Goal: Task Accomplishment & Management: Use online tool/utility

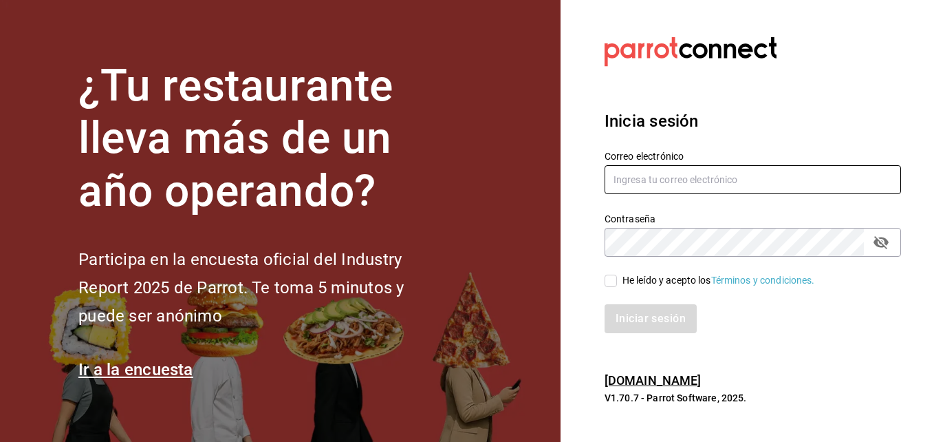
type input "[PERSON_NAME][EMAIL_ADDRESS][PERSON_NAME][DOMAIN_NAME]"
click at [614, 283] on input "He leído y acepto los Términos y condiciones." at bounding box center [611, 281] width 12 height 12
checkbox input "true"
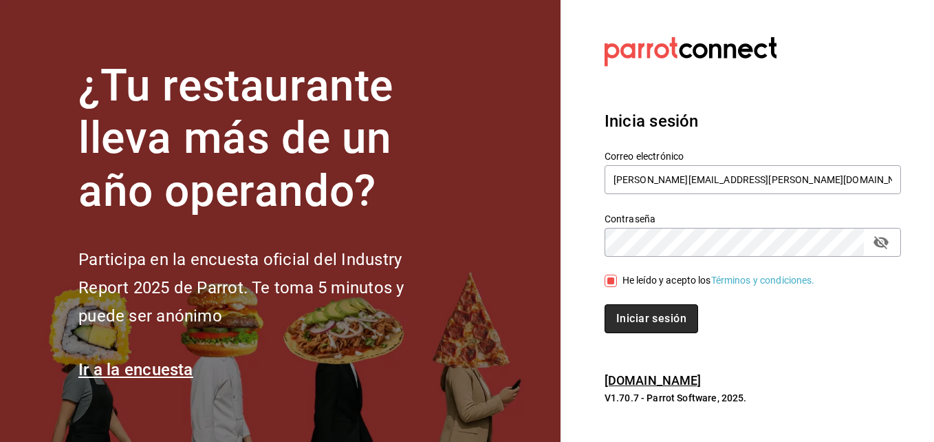
click at [621, 311] on button "Iniciar sesión" at bounding box center [652, 318] width 94 height 29
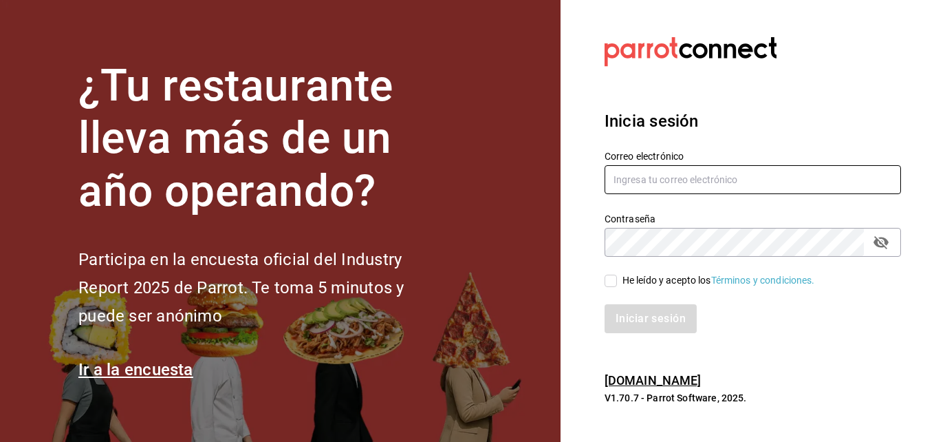
type input "david.vargas@costeno.com"
click at [612, 275] on input "He leído y acepto los Términos y condiciones." at bounding box center [611, 281] width 12 height 12
checkbox input "true"
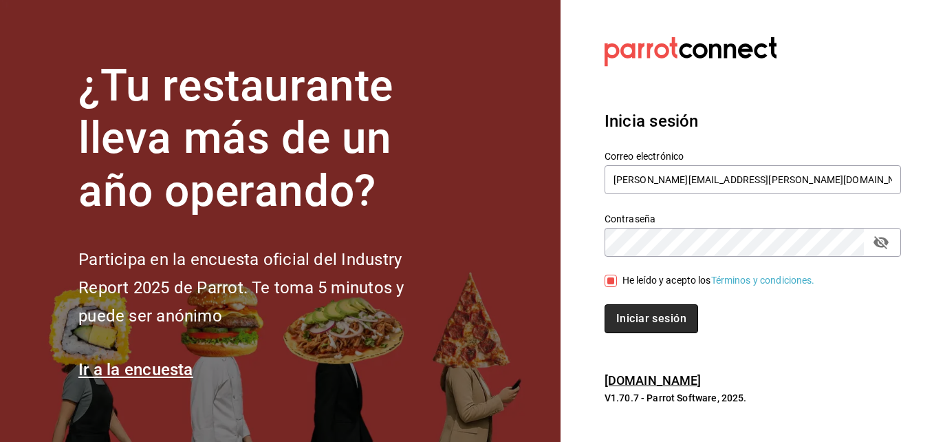
click at [632, 316] on button "Iniciar sesión" at bounding box center [652, 318] width 94 height 29
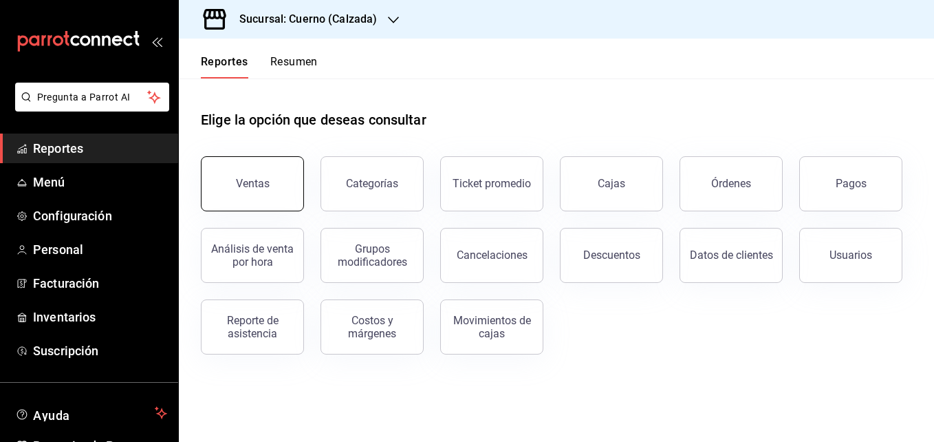
click at [268, 200] on button "Ventas" at bounding box center [252, 183] width 103 height 55
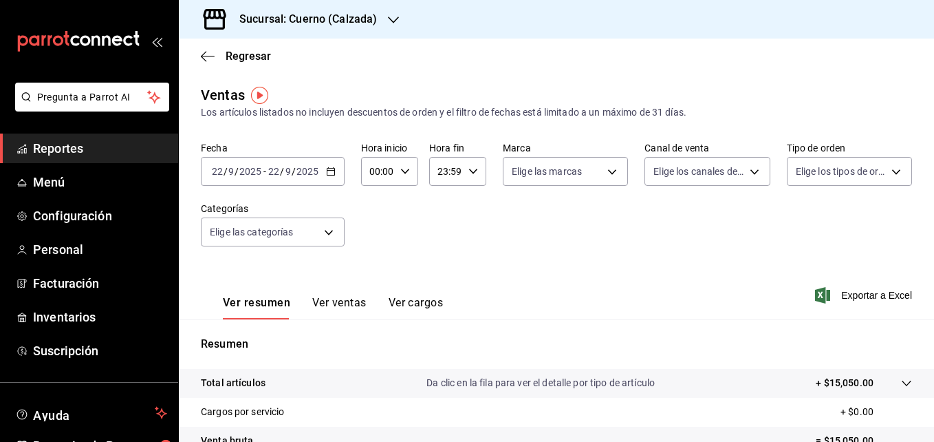
click at [330, 171] on icon "button" at bounding box center [331, 172] width 10 height 10
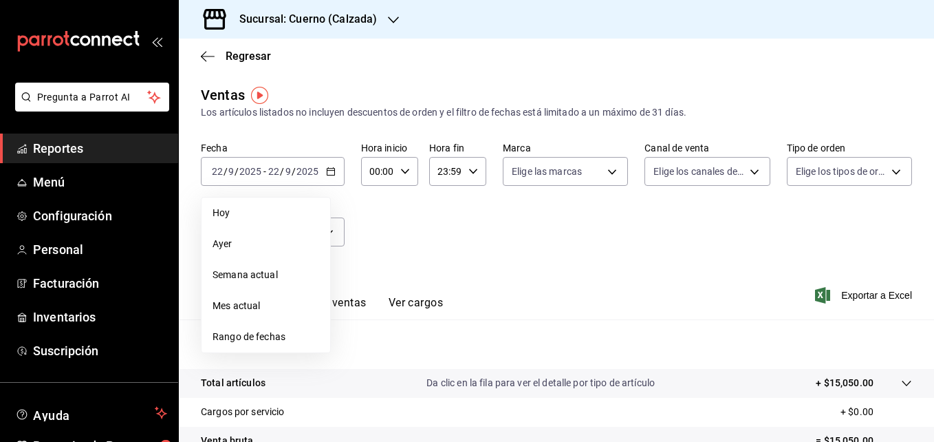
click at [253, 337] on span "Rango de fechas" at bounding box center [266, 337] width 107 height 14
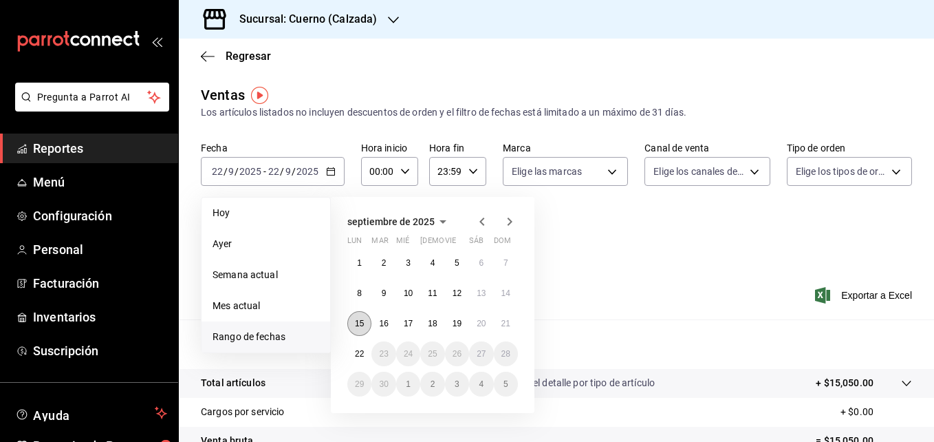
click at [365, 321] on button "15" at bounding box center [359, 323] width 24 height 25
click at [504, 321] on abbr "21" at bounding box center [506, 324] width 9 height 10
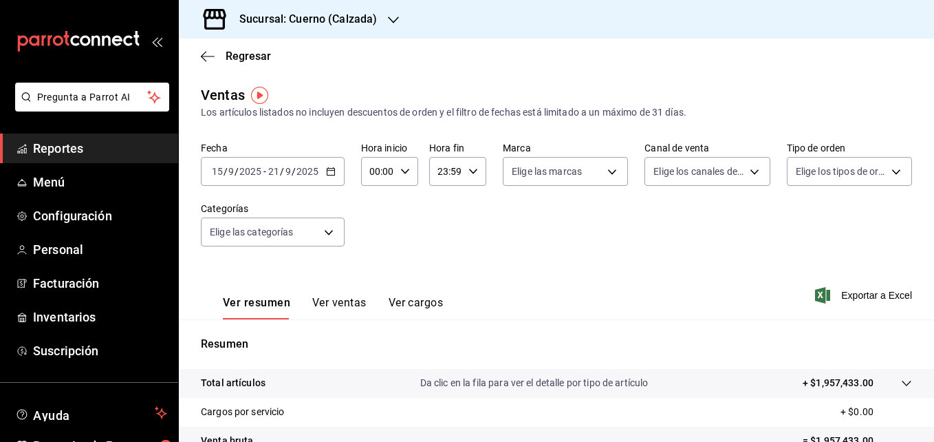
click at [402, 174] on icon "button" at bounding box center [405, 172] width 10 height 10
click at [371, 215] on button "00" at bounding box center [374, 207] width 23 height 28
click at [379, 200] on button "05" at bounding box center [374, 207] width 23 height 28
type input "05:00"
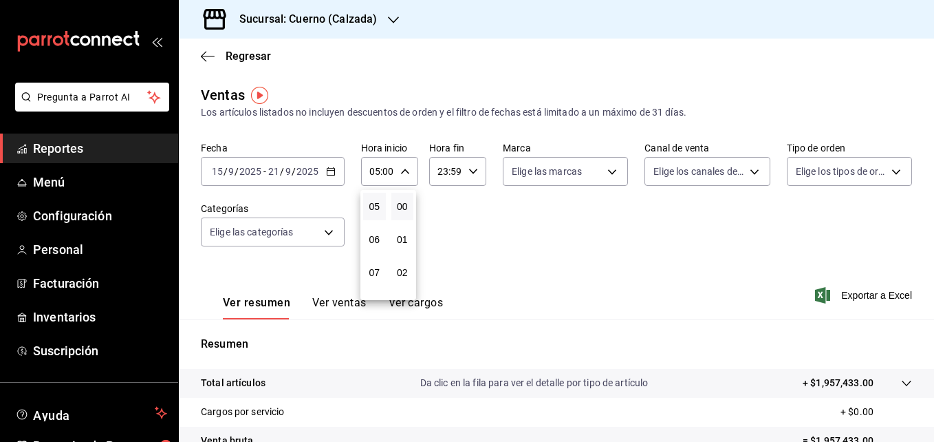
click at [477, 206] on div at bounding box center [467, 221] width 934 height 442
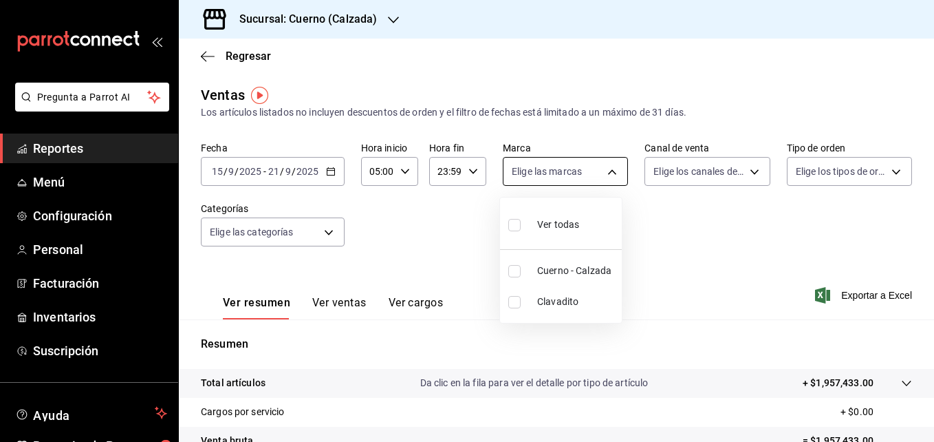
click at [520, 182] on body "Pregunta a Parrot AI Reportes Menú Configuración Personal Facturación Inventari…" at bounding box center [467, 221] width 934 height 442
click at [511, 272] on input "checkbox" at bounding box center [514, 271] width 12 height 12
checkbox input "true"
type input "b7ae777b-2dfc-42e0-9650-6cefdf37a424"
click at [736, 240] on div at bounding box center [467, 221] width 934 height 442
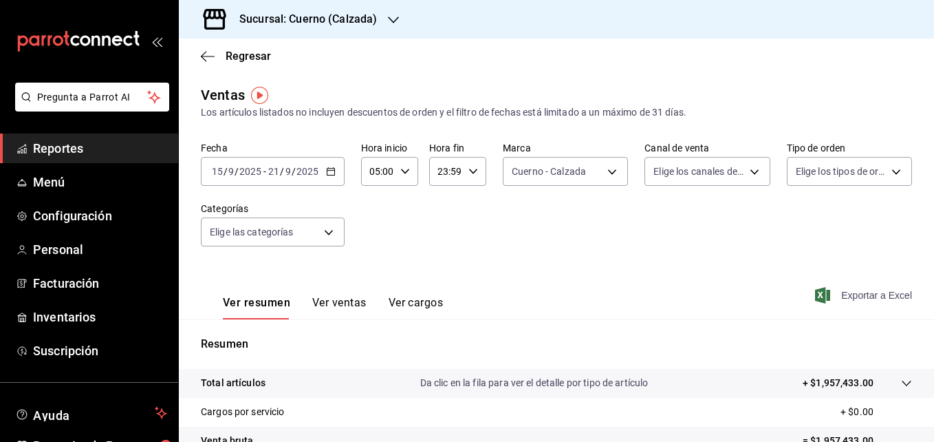
click at [846, 292] on span "Exportar a Excel" at bounding box center [865, 295] width 94 height 17
